Goal: Task Accomplishment & Management: Manage account settings

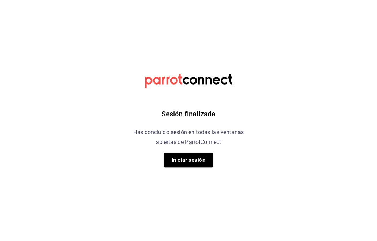
click at [191, 162] on button "Iniciar sesión" at bounding box center [188, 159] width 49 height 15
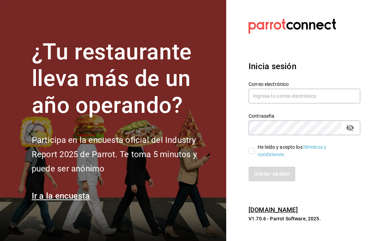
click at [307, 103] on input "text" at bounding box center [304, 96] width 112 height 15
type input "[EMAIL_ADDRESS][DOMAIN_NAME]"
click at [249, 172] on div "Iniciar sesión" at bounding box center [300, 169] width 120 height 23
click at [252, 154] on input "He leído y acepto los Términos y condiciones." at bounding box center [251, 151] width 6 height 6
checkbox input "true"
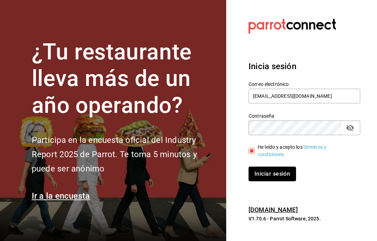
click at [276, 181] on button "Iniciar sesión" at bounding box center [271, 173] width 47 height 15
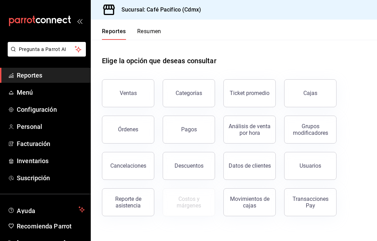
click at [203, 130] on button "Pagos" at bounding box center [189, 129] width 52 height 28
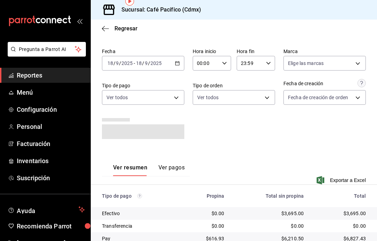
scroll to position [28, 0]
click at [54, 79] on span "Reportes" at bounding box center [51, 74] width 68 height 9
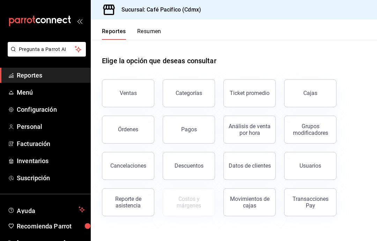
click at [126, 79] on button "Ventas" at bounding box center [128, 93] width 52 height 28
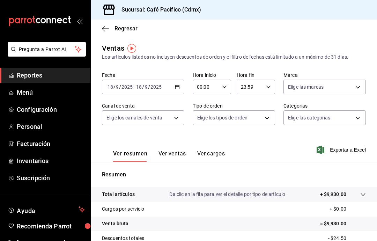
click at [17, 72] on span "Reportes" at bounding box center [51, 74] width 68 height 9
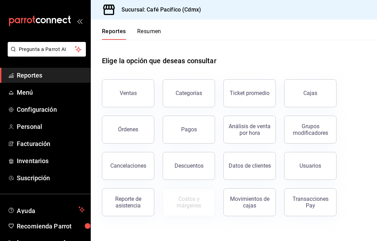
click at [120, 203] on div "Reporte de asistencia" at bounding box center [127, 201] width 43 height 13
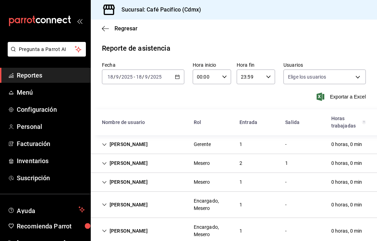
type input "6ceed72a-2b99-4d81-bbcf-732949b6af15,33666765-43e0-483b-8a80-16ce1f2b50a6,43687…"
click at [113, 149] on div "Gerardo Trujillo" at bounding box center [124, 144] width 57 height 13
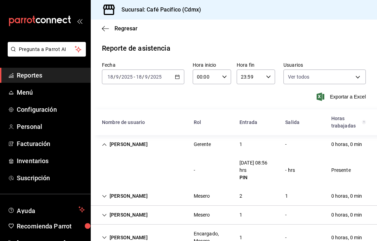
click at [116, 139] on div "Gerardo Trujillo" at bounding box center [124, 144] width 57 height 13
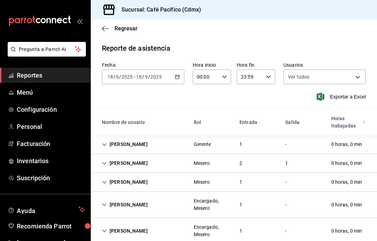
click at [112, 163] on div "Jared Mes" at bounding box center [124, 163] width 57 height 13
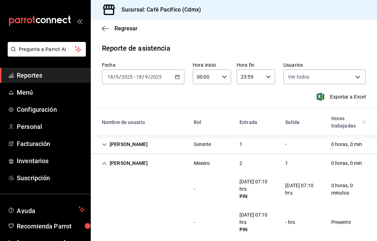
click at [109, 166] on div "Jared Mes" at bounding box center [124, 163] width 57 height 13
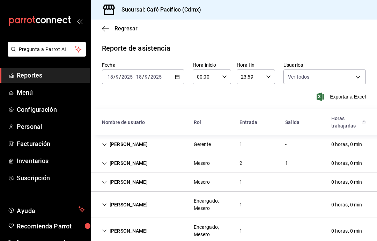
click at [111, 183] on div "Diana Mes" at bounding box center [124, 182] width 57 height 13
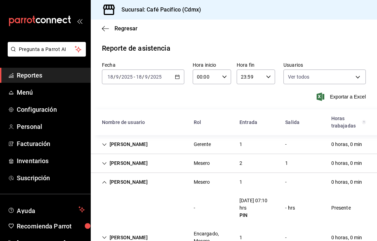
click at [120, 182] on div "Diana Mes" at bounding box center [124, 182] width 57 height 13
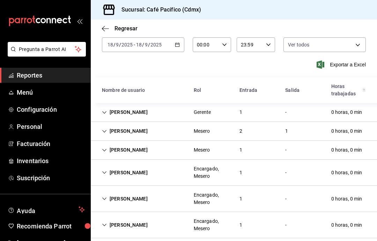
scroll to position [31, 0]
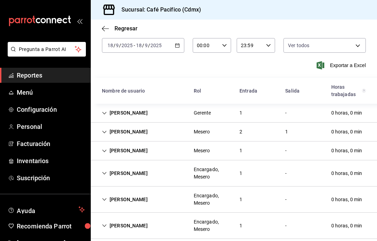
click at [112, 180] on div "Manuel Mes Encargado, Mesero 1 - 0 horas, 0 min" at bounding box center [234, 173] width 286 height 26
click at [129, 166] on div "Manuel Mes Encargado, Mesero 1 - 0 horas, 0 min" at bounding box center [234, 173] width 286 height 26
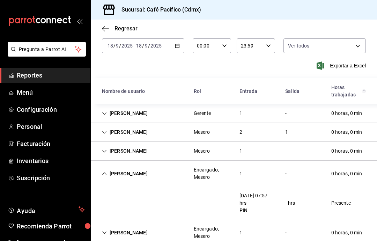
click at [124, 174] on div "Manuel Mes" at bounding box center [124, 173] width 57 height 13
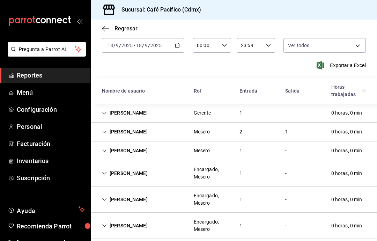
click at [121, 226] on div "Alejandro Coc" at bounding box center [124, 225] width 57 height 13
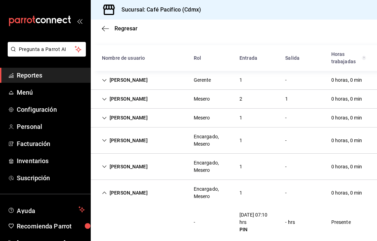
click at [122, 193] on div "Alejandro Coc" at bounding box center [124, 192] width 57 height 13
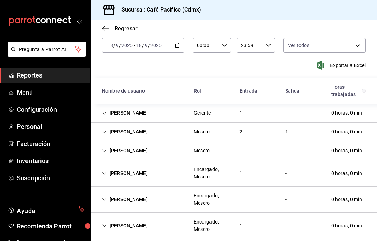
click at [130, 196] on div "Benjamin Coc" at bounding box center [124, 199] width 57 height 13
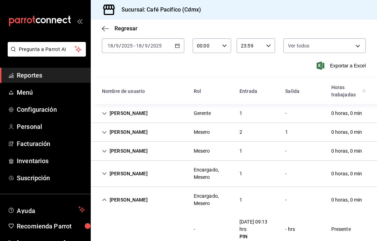
click at [125, 199] on div "Benjamin Coc" at bounding box center [124, 199] width 57 height 13
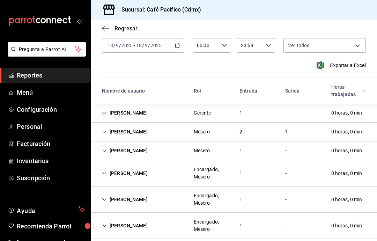
scroll to position [28, 0]
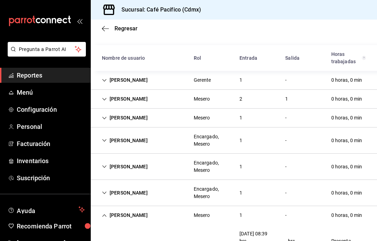
click at [125, 209] on div "Daniel Coc" at bounding box center [124, 215] width 57 height 13
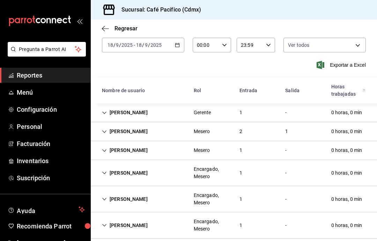
scroll to position [31, 0]
click at [63, 77] on span "Reportes" at bounding box center [51, 74] width 68 height 9
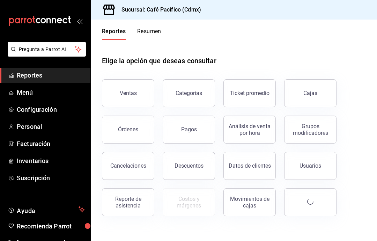
click at [79, 80] on link "Reportes" at bounding box center [45, 75] width 90 height 15
click at [127, 79] on button "Ventas" at bounding box center [128, 93] width 52 height 28
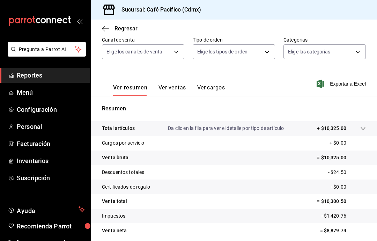
scroll to position [66, 0]
